Goal: Information Seeking & Learning: Learn about a topic

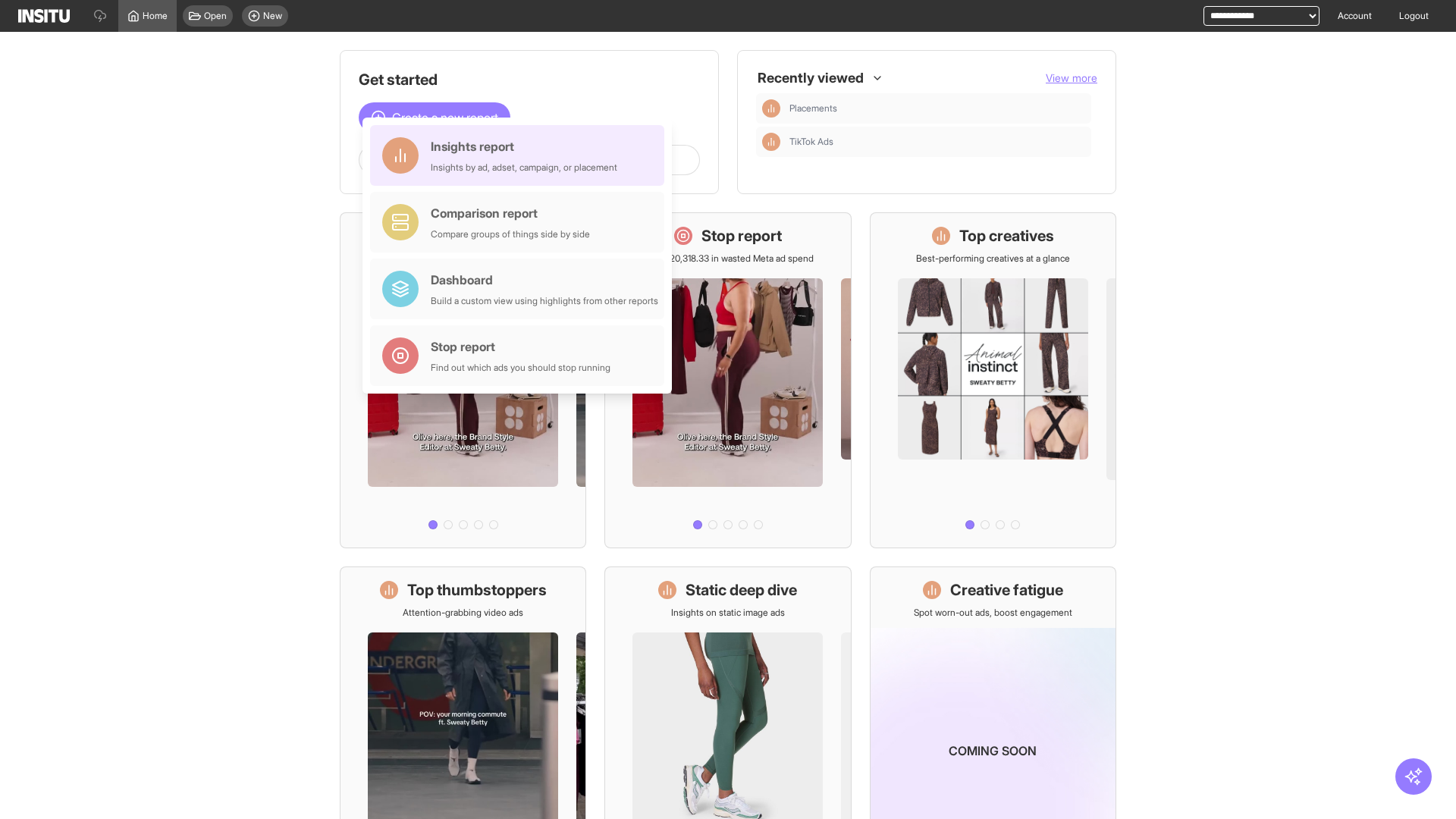
click at [521, 156] on div "Insights report Insights by ad, adset, campaign, or placement" at bounding box center [523, 155] width 187 height 36
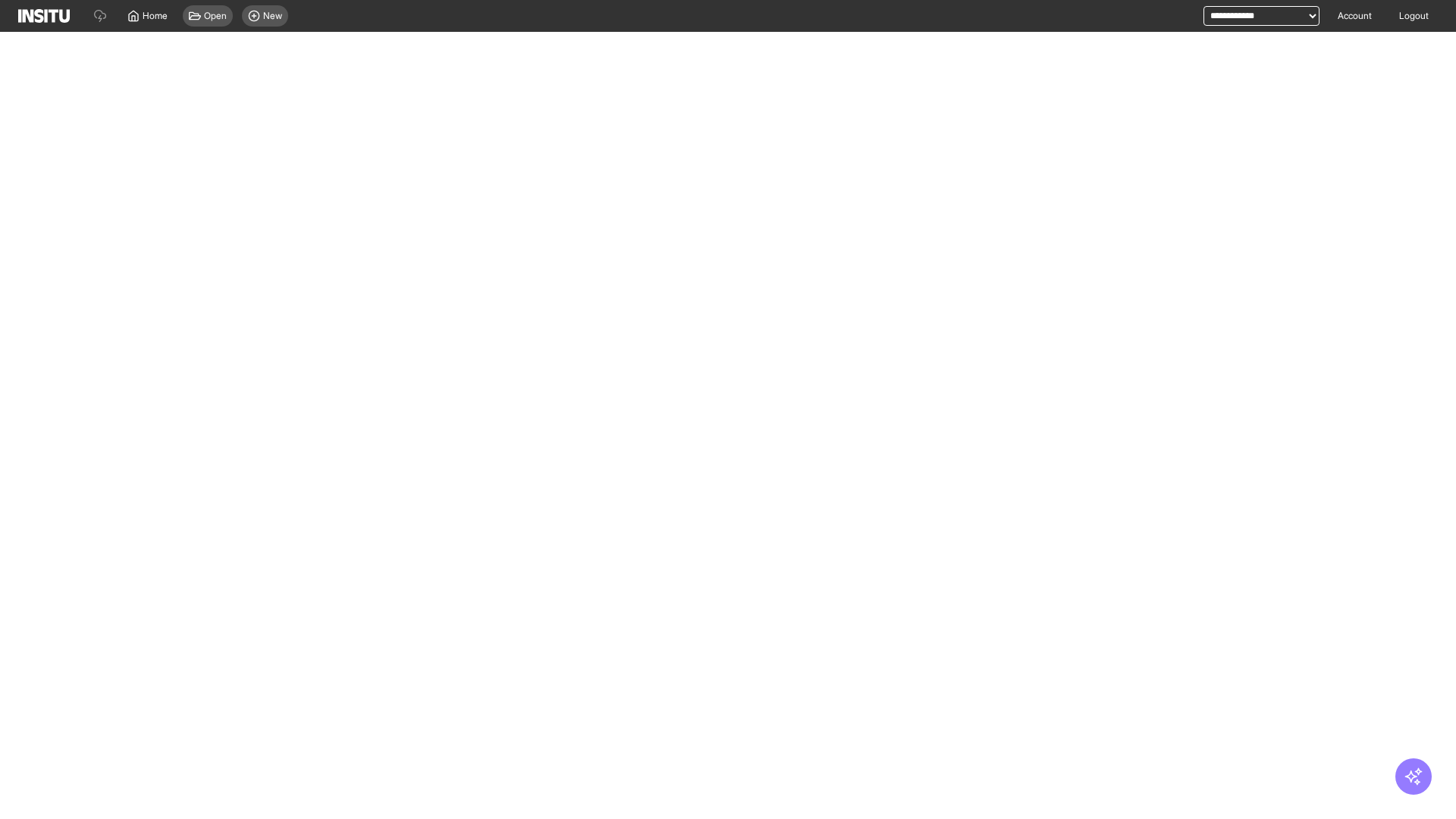
select select "**"
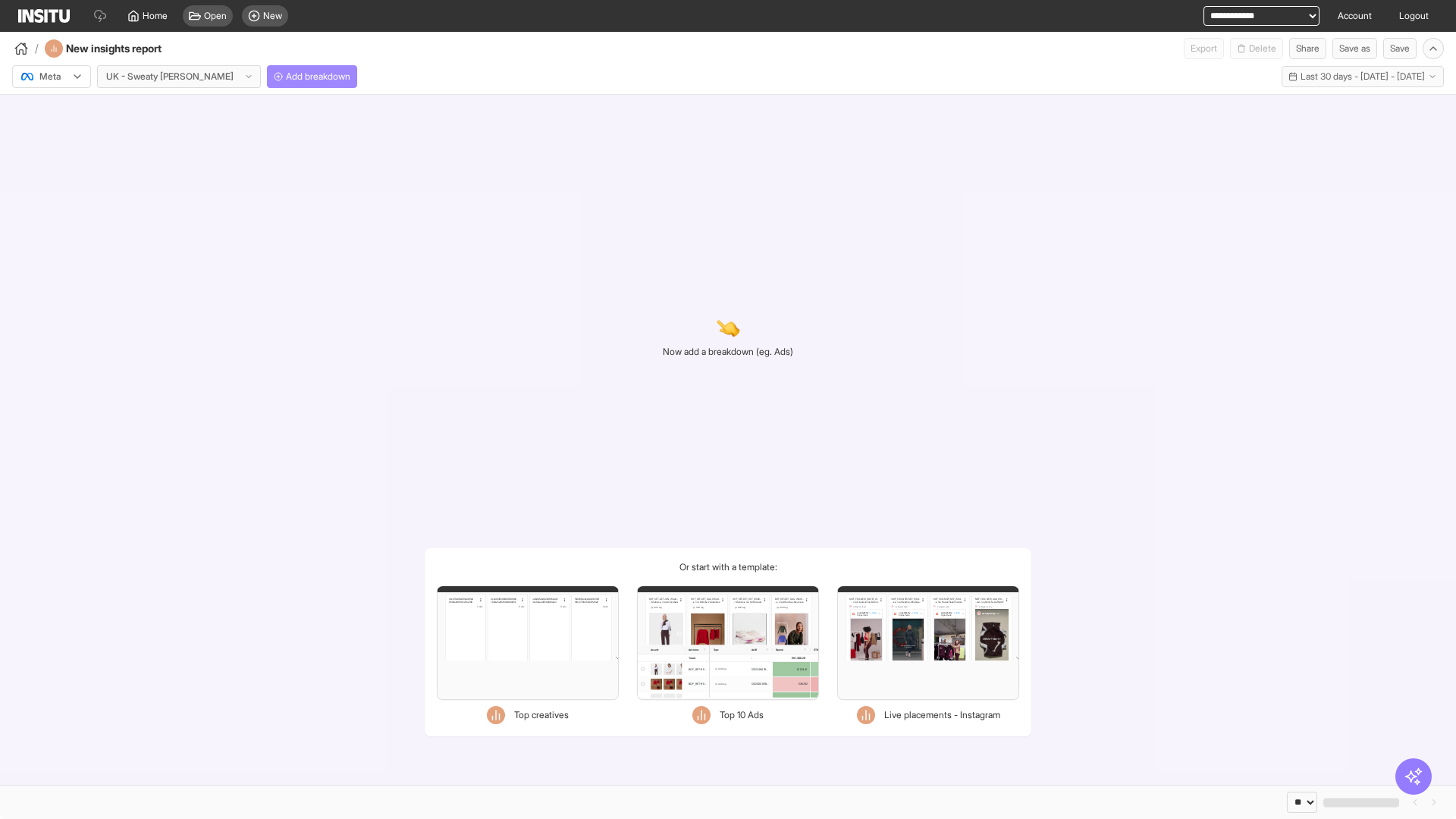
click at [286, 77] on span "Add breakdown" at bounding box center [317, 76] width 64 height 12
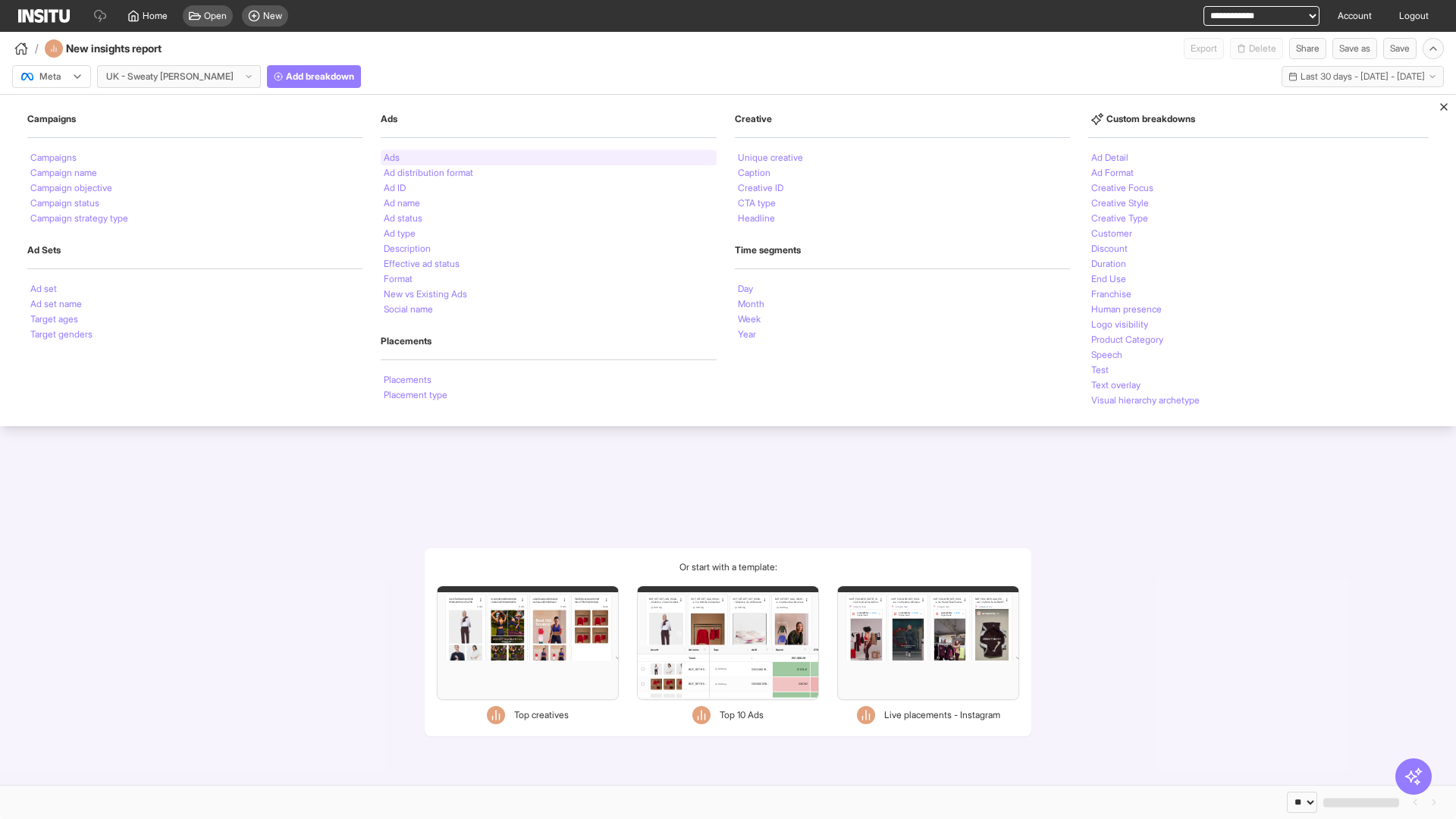
click at [390, 158] on li "Ads" at bounding box center [392, 158] width 16 height 9
